Goal: Information Seeking & Learning: Learn about a topic

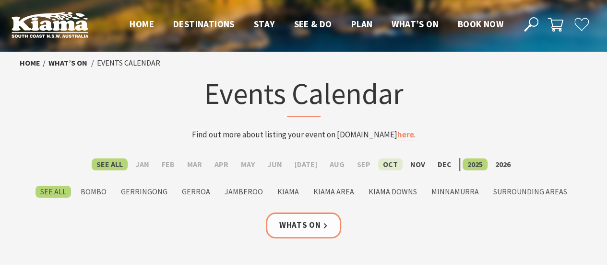
click at [386, 164] on label "Oct" at bounding box center [390, 165] width 24 height 12
click at [0, 0] on input "Oct" at bounding box center [0, 0] width 0 height 0
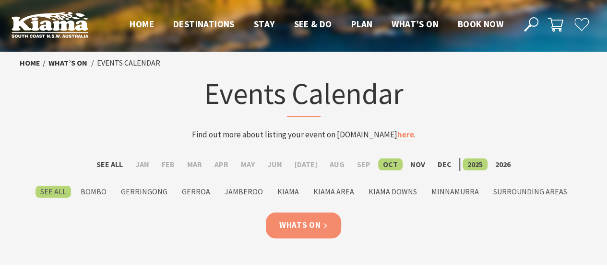
click at [304, 226] on link "Whats On" at bounding box center [304, 225] width 76 height 25
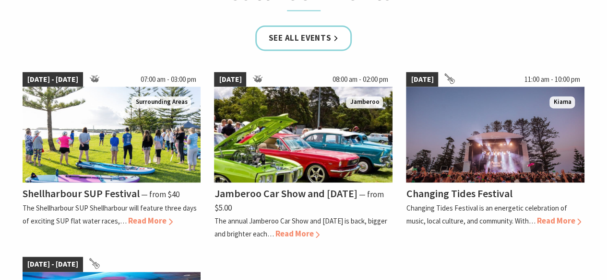
scroll to position [639, 0]
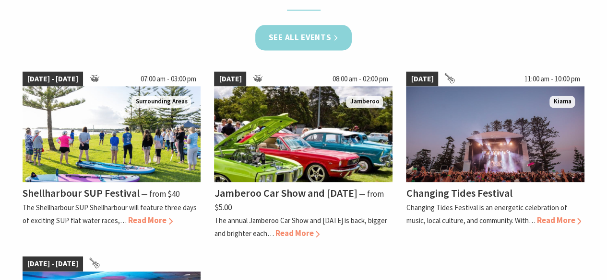
click at [299, 35] on link "See all Events" at bounding box center [303, 37] width 97 height 25
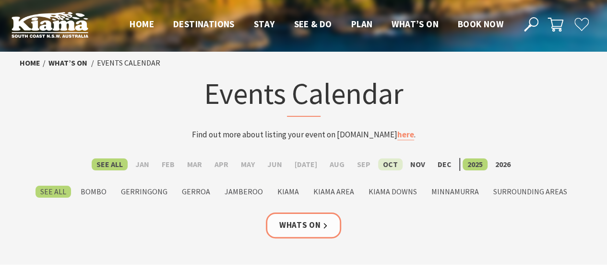
click at [380, 164] on label "Oct" at bounding box center [390, 165] width 24 height 12
click at [0, 0] on input "Oct" at bounding box center [0, 0] width 0 height 0
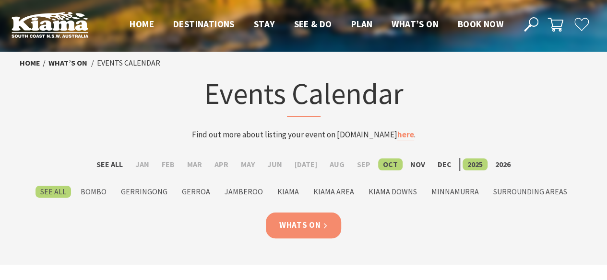
click at [298, 223] on link "Whats On" at bounding box center [304, 225] width 76 height 25
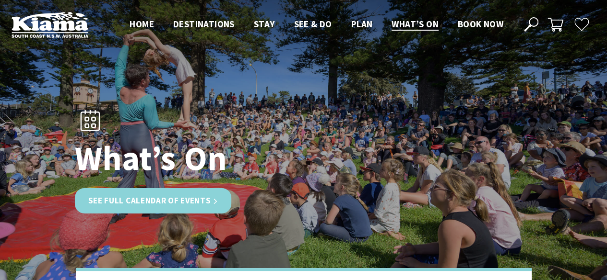
click at [154, 197] on link "See Full Calendar of Events" at bounding box center [153, 200] width 157 height 25
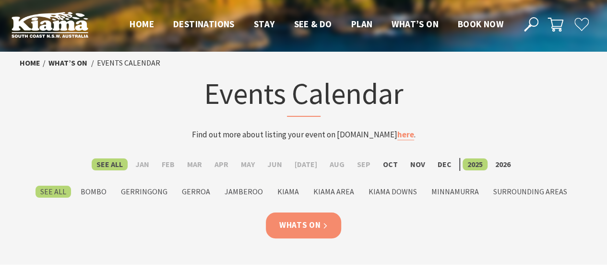
click at [297, 223] on link "Whats On" at bounding box center [304, 225] width 76 height 25
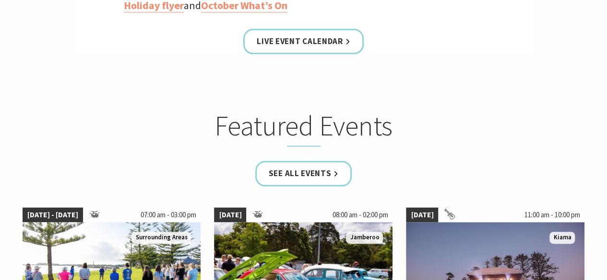
scroll to position [511, 0]
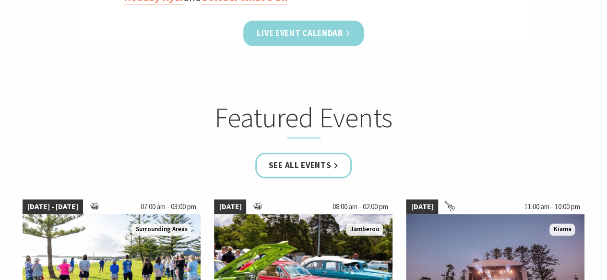
click at [302, 35] on link "Live Event Calendar" at bounding box center [303, 33] width 120 height 25
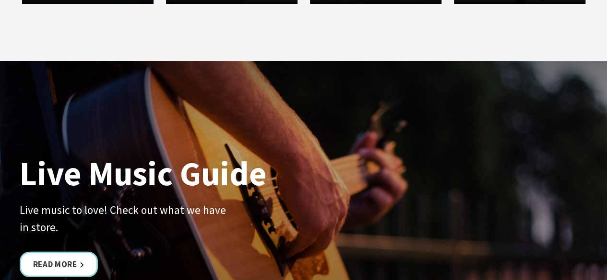
scroll to position [1918, 0]
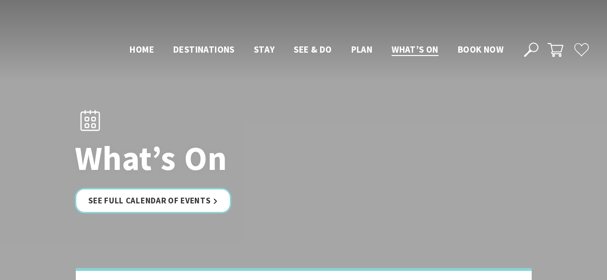
scroll to position [640, 0]
